Goal: Task Accomplishment & Management: Use online tool/utility

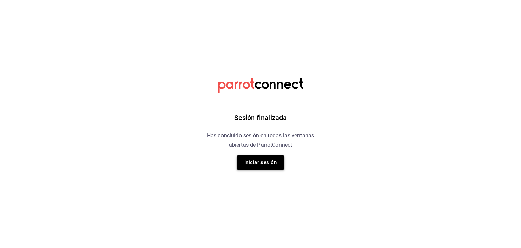
click at [261, 162] on button "Iniciar sesión" at bounding box center [261, 162] width 48 height 14
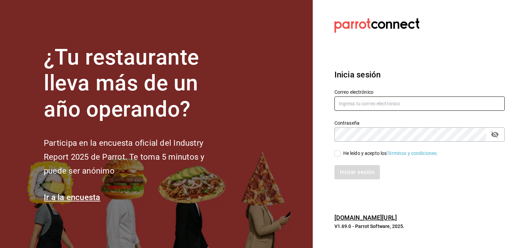
click at [373, 99] on input "text" at bounding box center [420, 103] width 170 height 14
type input "jaceves@burkebrothers.co"
click at [340, 153] on input "He leído y acepto los Términos y condiciones." at bounding box center [338, 153] width 6 height 6
checkbox input "true"
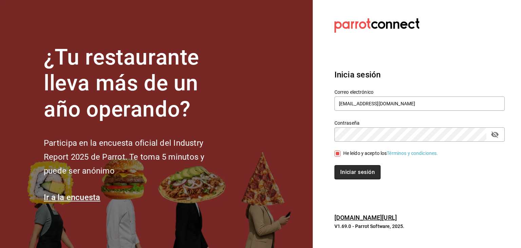
click at [363, 177] on button "Iniciar sesión" at bounding box center [358, 172] width 46 height 14
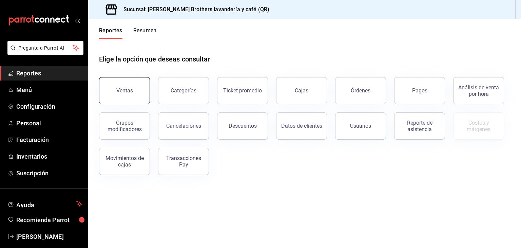
click at [144, 90] on button "Ventas" at bounding box center [124, 90] width 51 height 27
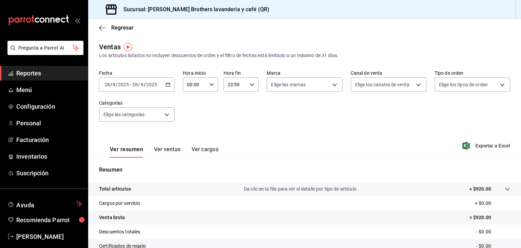
click at [167, 86] on icon "button" at bounding box center [168, 84] width 5 height 5
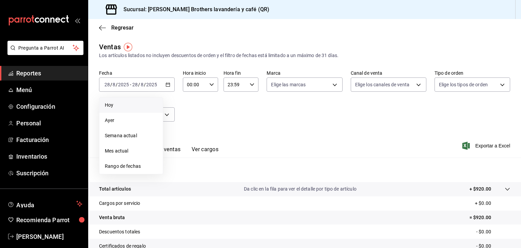
click at [134, 104] on span "Hoy" at bounding box center [131, 104] width 53 height 7
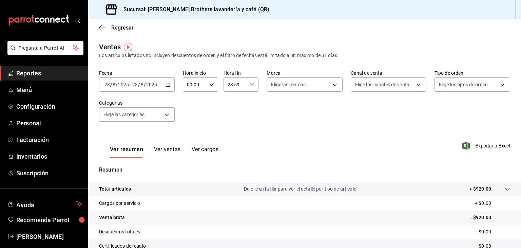
click at [166, 85] on icon "button" at bounding box center [168, 84] width 5 height 5
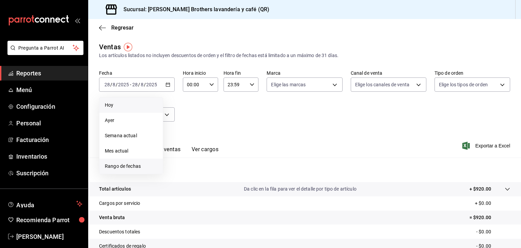
click at [142, 161] on li "Rango de fechas" at bounding box center [130, 165] width 63 height 15
click at [235, 110] on icon "button" at bounding box center [238, 109] width 8 height 8
click at [189, 132] on button "1" at bounding box center [189, 130] width 12 height 12
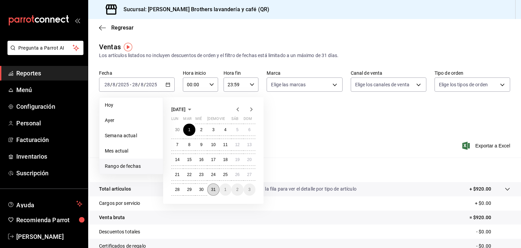
click at [211, 187] on abbr "31" at bounding box center [213, 189] width 4 height 5
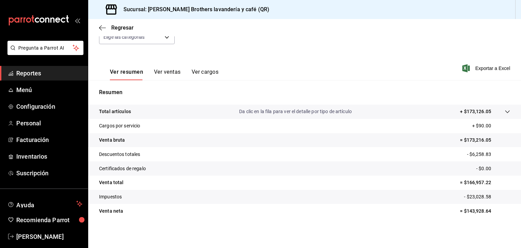
scroll to position [77, 0]
click at [210, 71] on button "Ver cargos" at bounding box center [205, 75] width 27 height 12
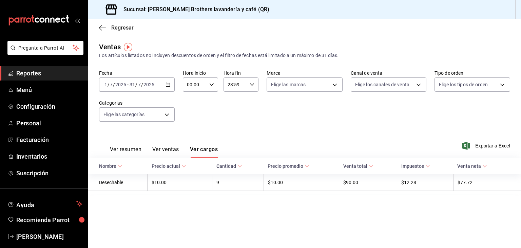
click at [99, 26] on icon "button" at bounding box center [102, 28] width 7 height 6
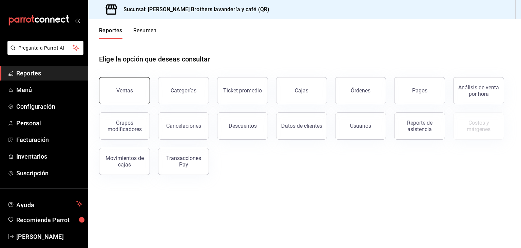
click at [129, 84] on button "Ventas" at bounding box center [124, 90] width 51 height 27
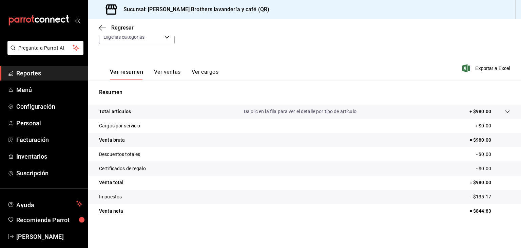
scroll to position [40, 0]
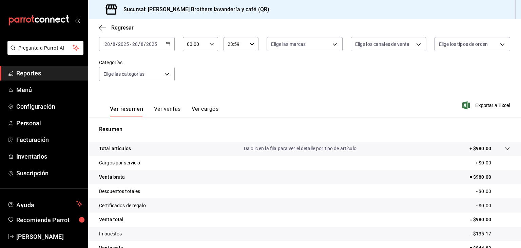
click at [162, 42] on div "[DATE] [DATE] - [DATE] [DATE]" at bounding box center [137, 44] width 76 height 14
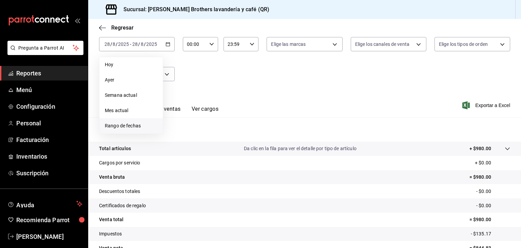
click at [127, 128] on span "Rango de fechas" at bounding box center [131, 125] width 53 height 7
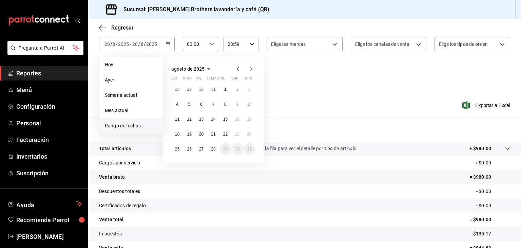
click at [236, 69] on icon "button" at bounding box center [238, 69] width 8 height 8
click at [188, 90] on abbr "1" at bounding box center [189, 89] width 2 height 5
click at [212, 148] on abbr "31" at bounding box center [213, 149] width 4 height 5
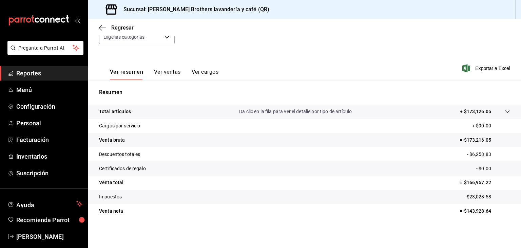
scroll to position [77, 0]
click at [212, 72] on button "Ver cargos" at bounding box center [205, 75] width 27 height 12
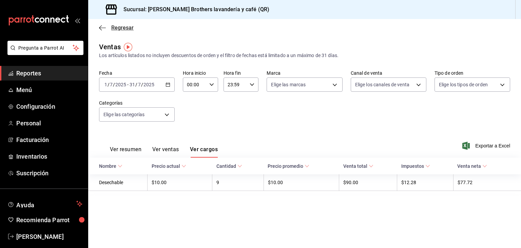
click at [100, 28] on icon "button" at bounding box center [102, 28] width 7 height 6
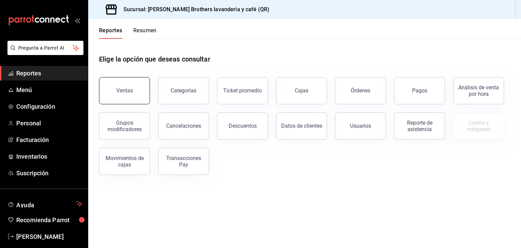
click at [140, 82] on button "Ventas" at bounding box center [124, 90] width 51 height 27
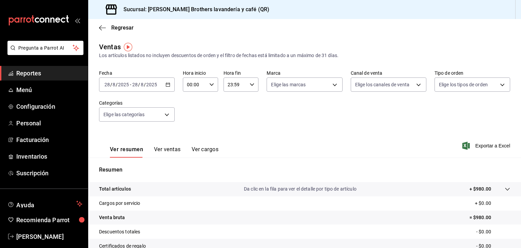
click at [170, 85] on div "[DATE] [DATE] - [DATE] [DATE]" at bounding box center [137, 84] width 76 height 14
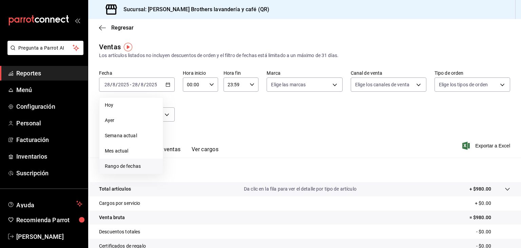
click at [132, 165] on span "Rango de fechas" at bounding box center [131, 166] width 53 height 7
click at [239, 109] on icon "button" at bounding box center [238, 109] width 8 height 8
click at [189, 132] on button "1" at bounding box center [189, 130] width 12 height 12
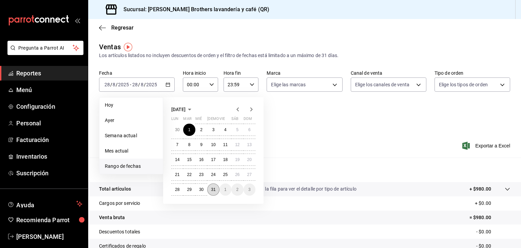
click at [213, 190] on abbr "31" at bounding box center [213, 189] width 4 height 5
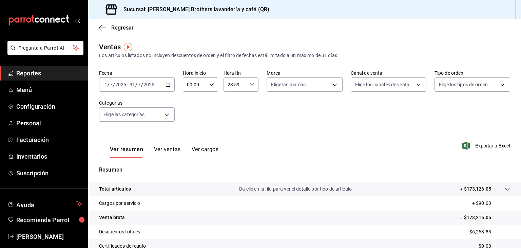
scroll to position [77, 0]
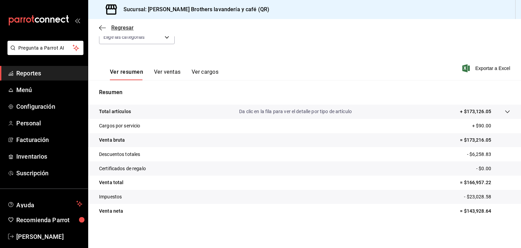
click at [100, 27] on icon "button" at bounding box center [102, 28] width 7 height 6
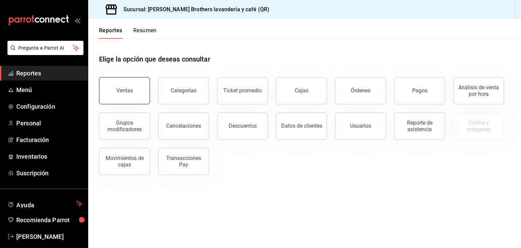
click at [131, 86] on button "Ventas" at bounding box center [124, 90] width 51 height 27
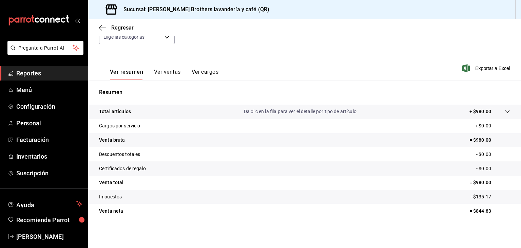
scroll to position [77, 0]
